Goal: Check status: Check status

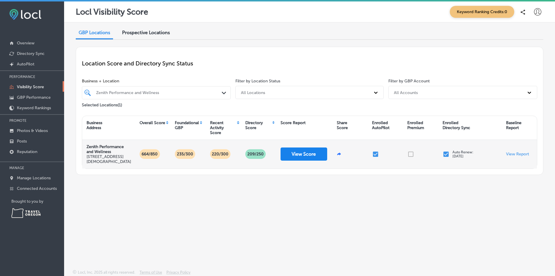
click at [305, 157] on button "View Score" at bounding box center [304, 153] width 47 height 13
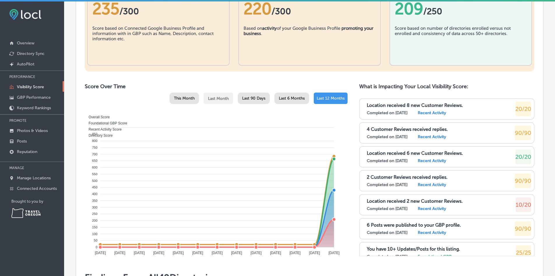
scroll to position [233, 0]
click at [185, 98] on span "This Month" at bounding box center [184, 98] width 21 height 5
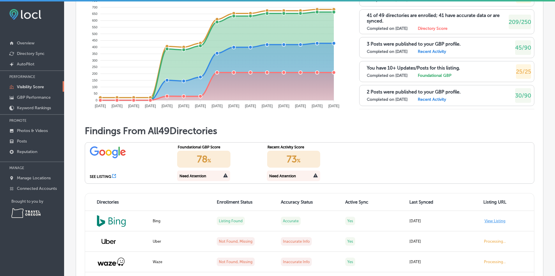
scroll to position [437, 0]
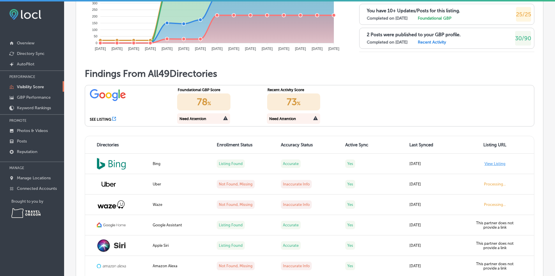
click at [115, 119] on icon at bounding box center [114, 119] width 4 height 4
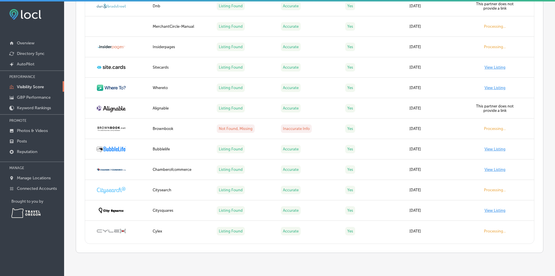
scroll to position [1345, 0]
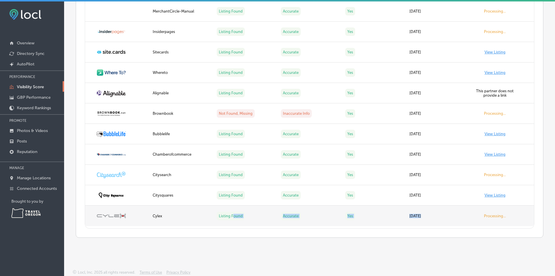
drag, startPoint x: 232, startPoint y: 217, endPoint x: 479, endPoint y: 216, distance: 247.6
click at [479, 216] on tr "Cylex Listing Found Accurate Yes [DATE] Processing..." at bounding box center [309, 215] width 449 height 20
click at [246, 212] on td "Listing Found" at bounding box center [245, 215] width 64 height 20
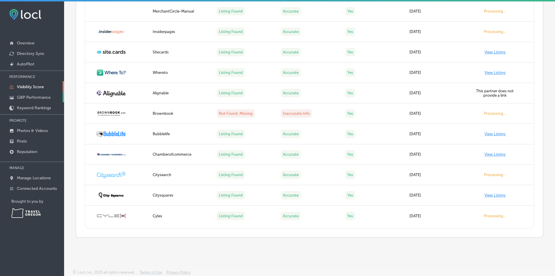
click at [29, 97] on p "GBP Performance" at bounding box center [34, 97] width 34 height 5
